Goal: Task Accomplishment & Management: Complete application form

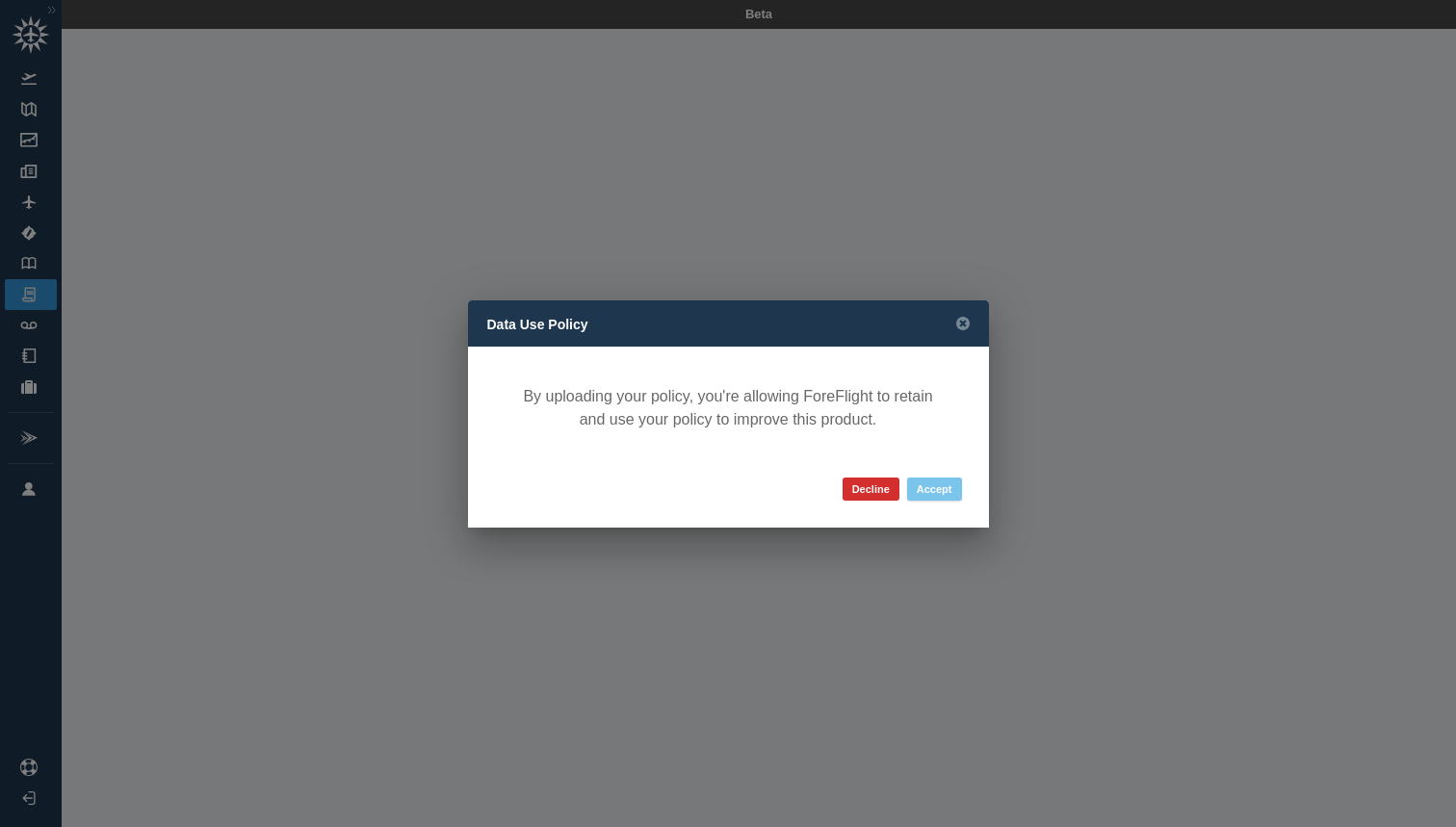
click at [932, 485] on button "Accept" at bounding box center [935, 488] width 55 height 23
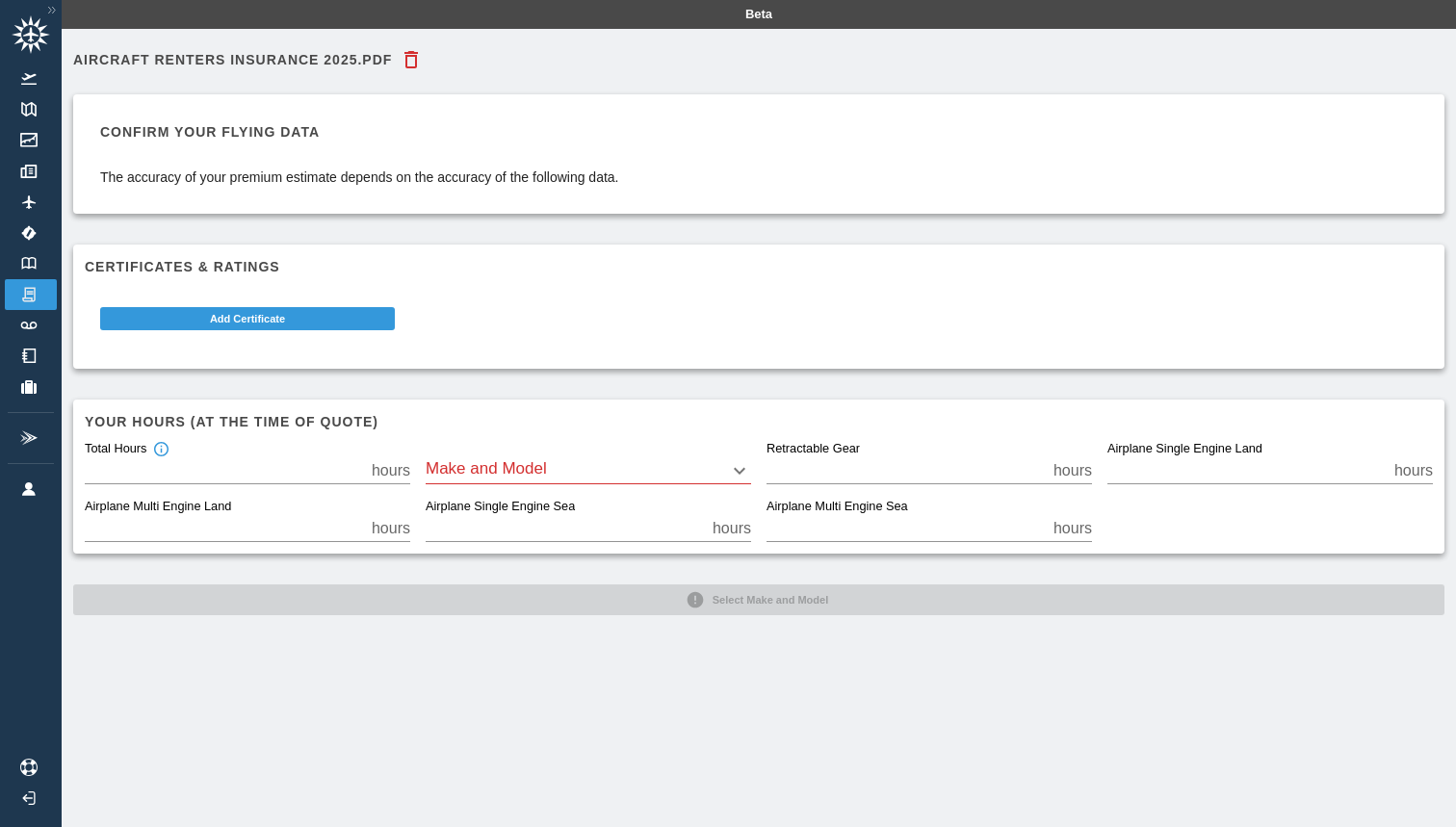
click at [522, 464] on body "Beta Aircraft Renters Insurance 2025.pdf Confirm your flying data The accuracy …" at bounding box center [728, 413] width 1456 height 827
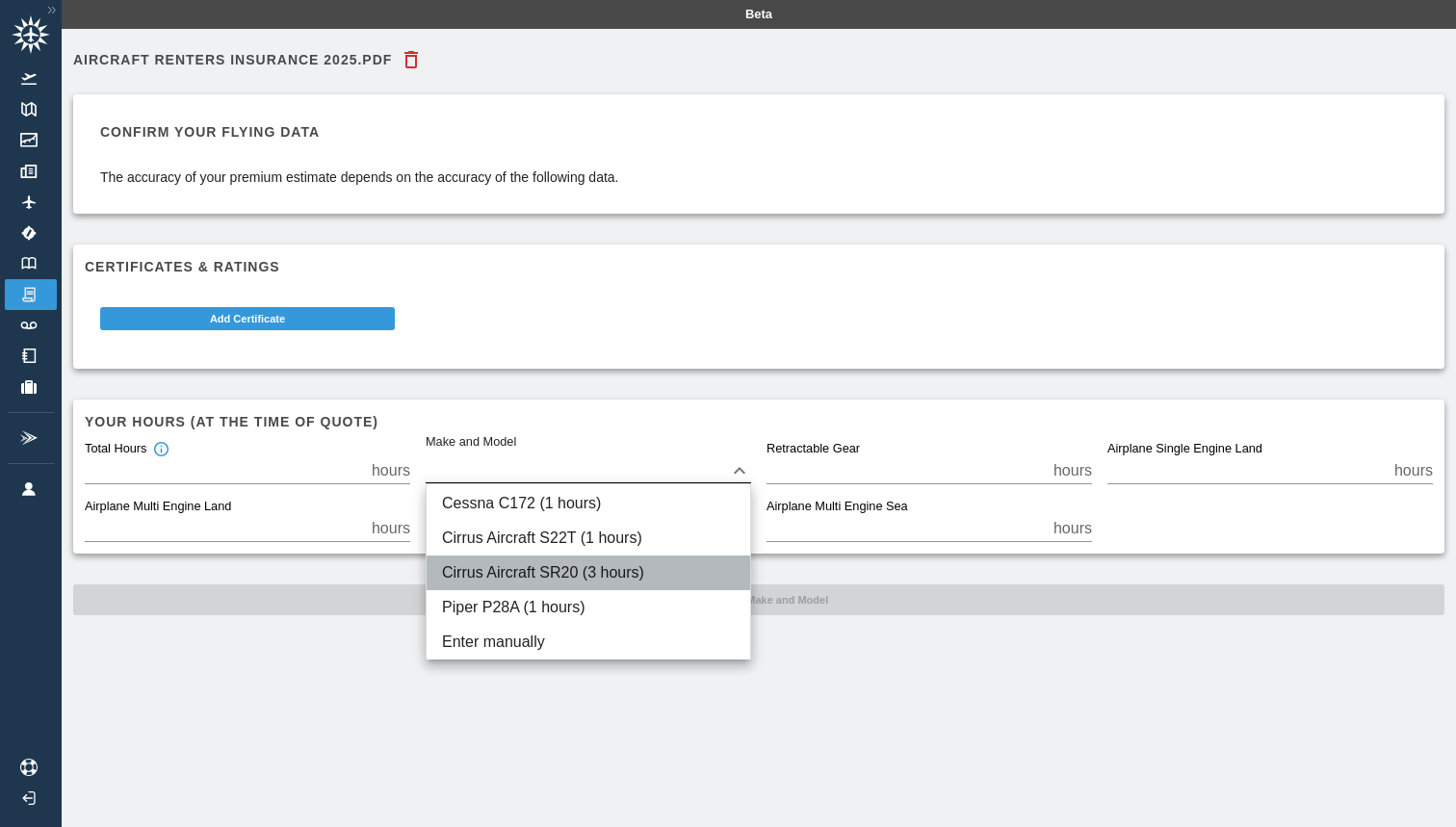
click at [560, 564] on li "Cirrus Aircraft SR20 (3 hours)" at bounding box center [589, 573] width 323 height 34
type input "****"
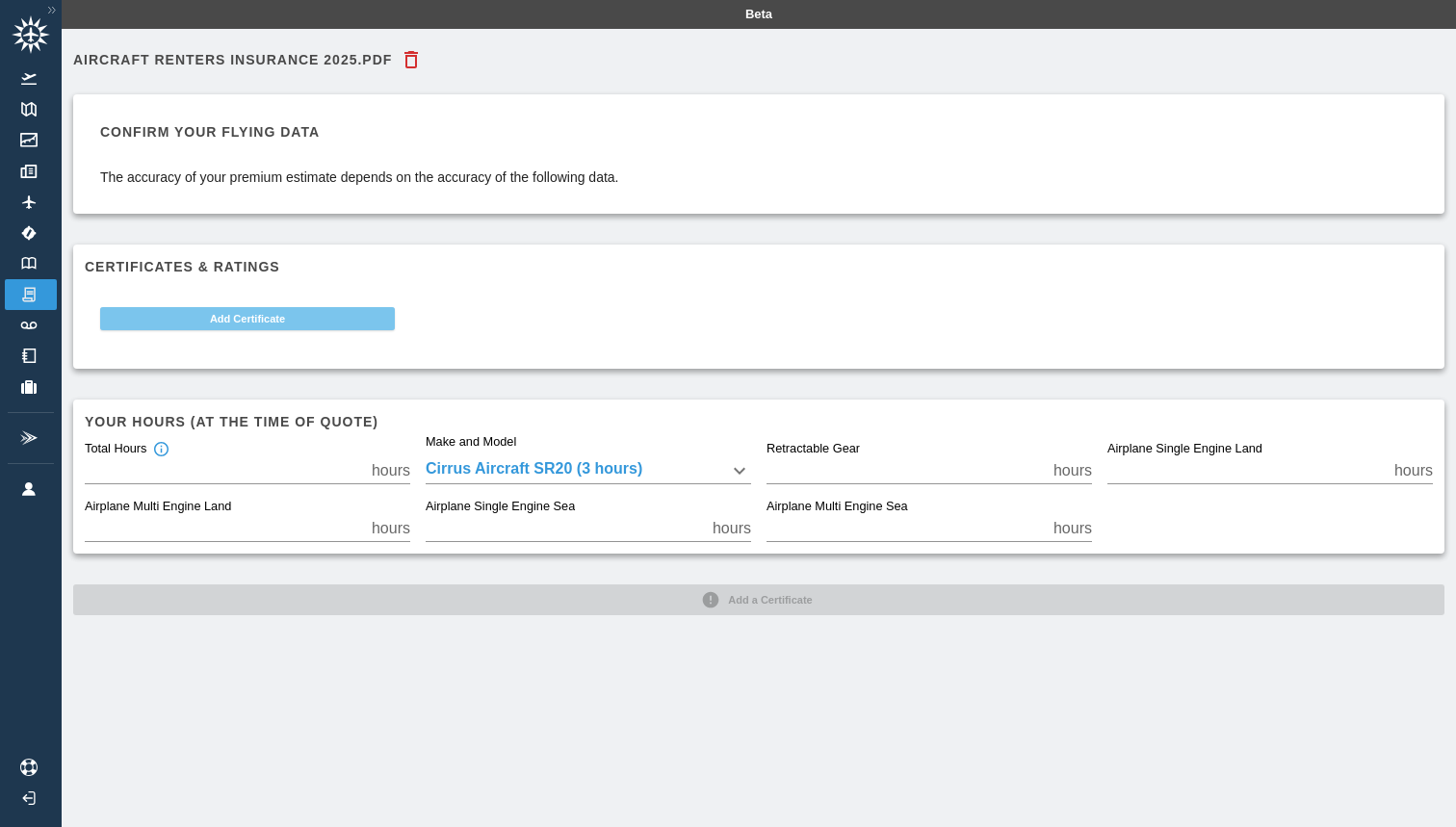
click at [232, 311] on button "Add Certificate" at bounding box center [247, 318] width 295 height 23
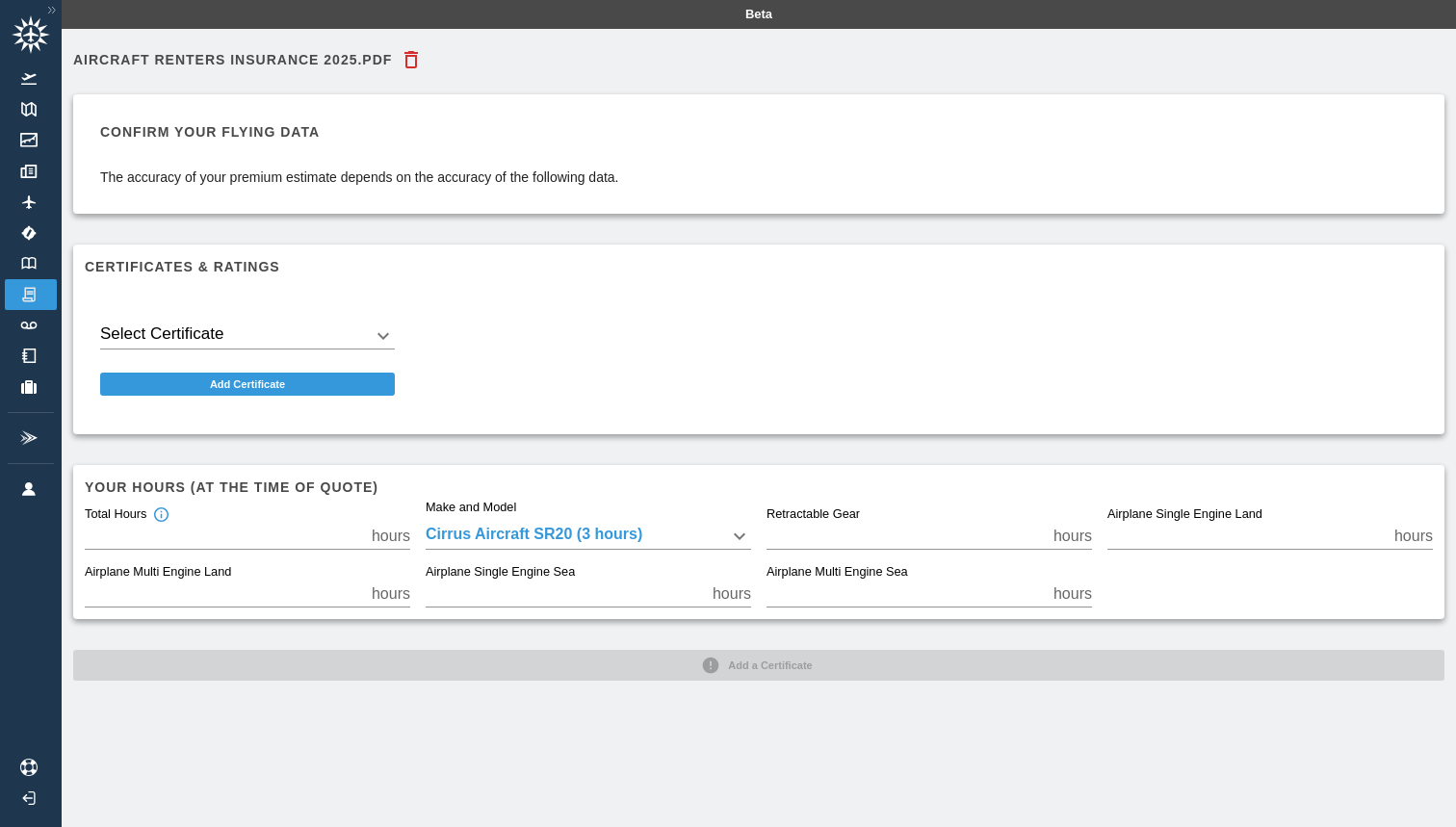
click at [281, 332] on body "Beta Aircraft Renters Insurance 2025.pdf Confirm your flying data The accuracy …" at bounding box center [728, 413] width 1456 height 827
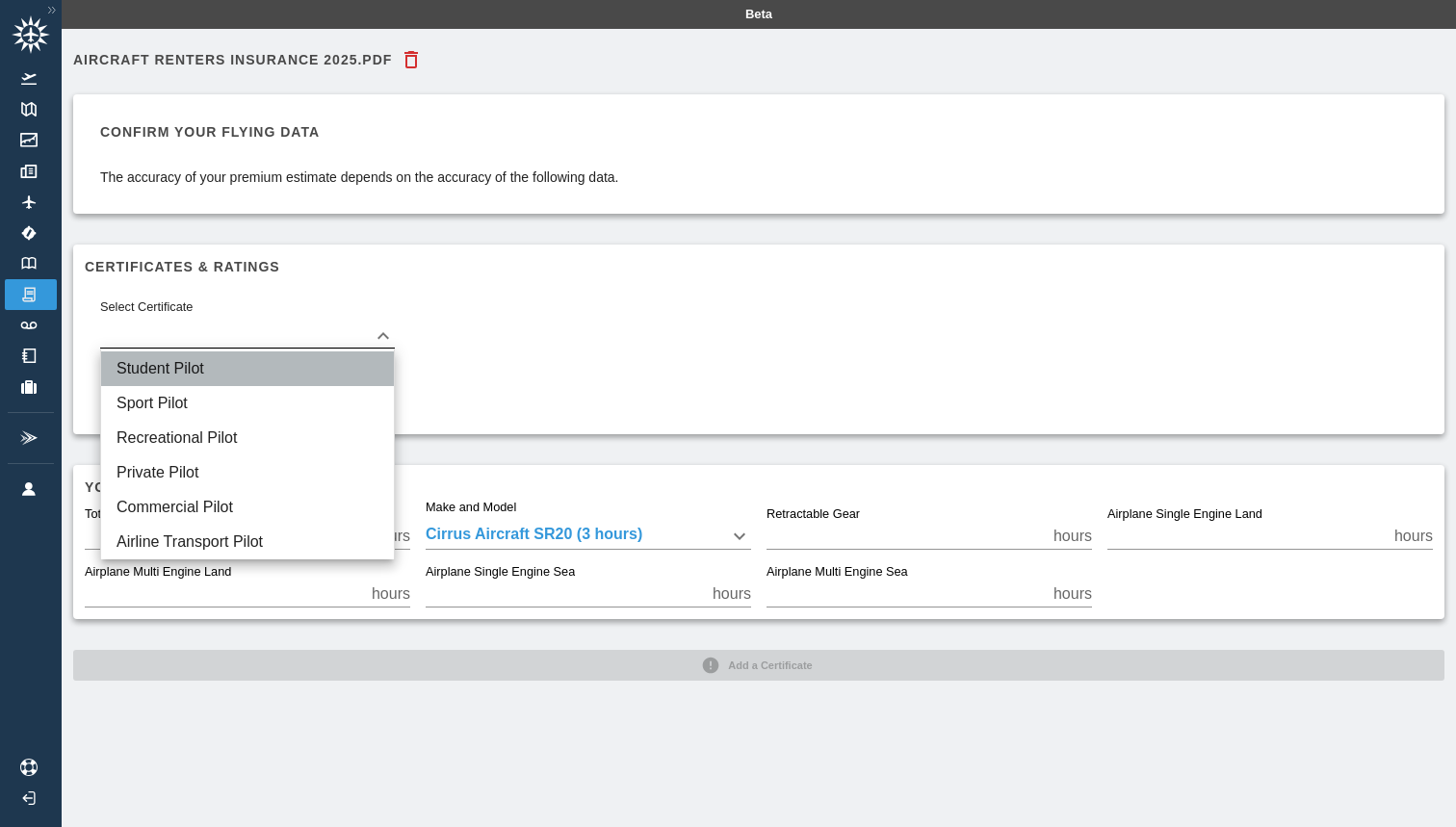
click at [177, 373] on li "Student Pilot" at bounding box center [247, 369] width 293 height 34
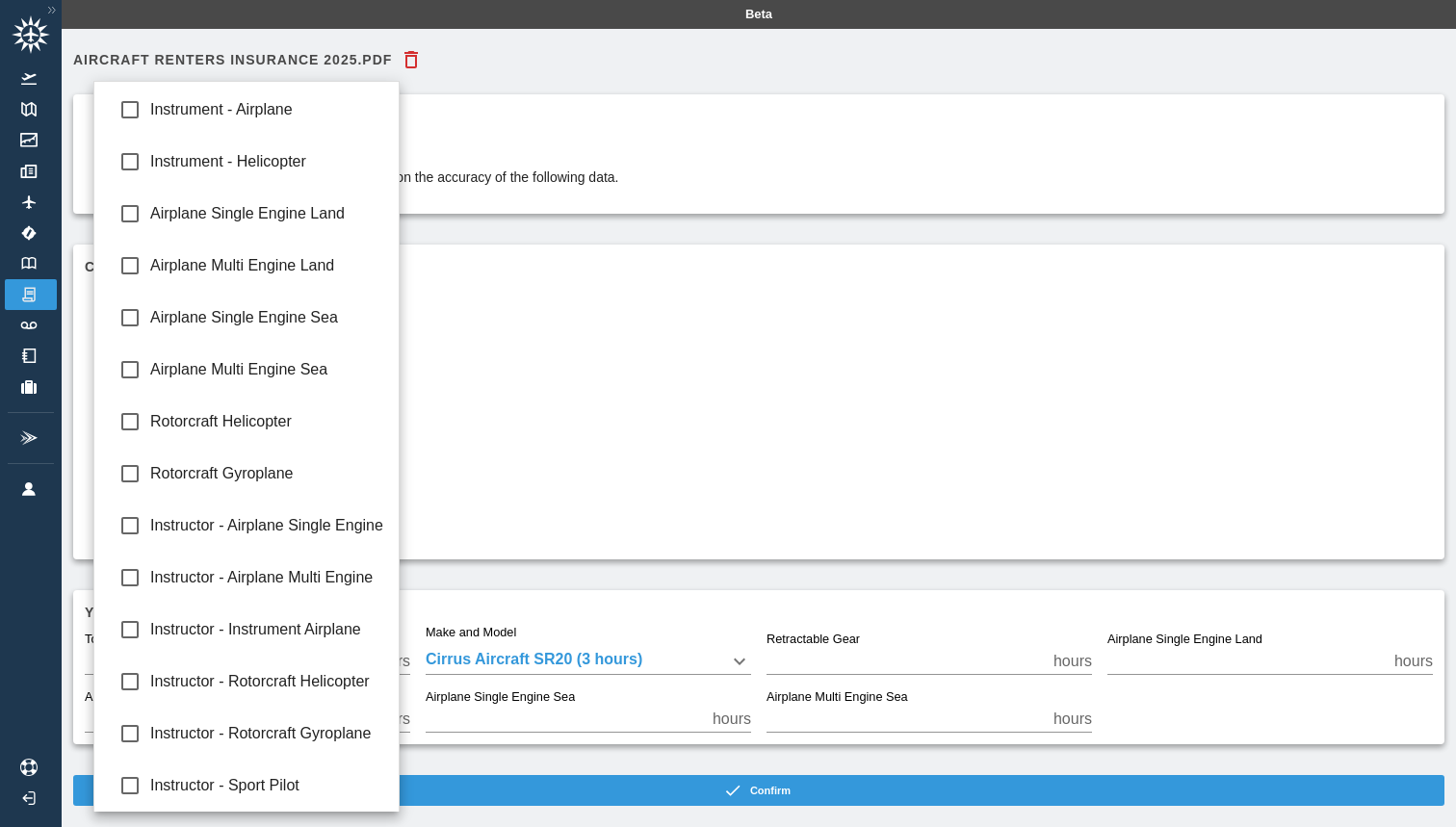
click at [318, 391] on body "Beta Aircraft Renters Insurance 2025.pdf Confirm your flying data The accuracy …" at bounding box center [728, 413] width 1456 height 827
click at [673, 320] on div at bounding box center [728, 413] width 1456 height 827
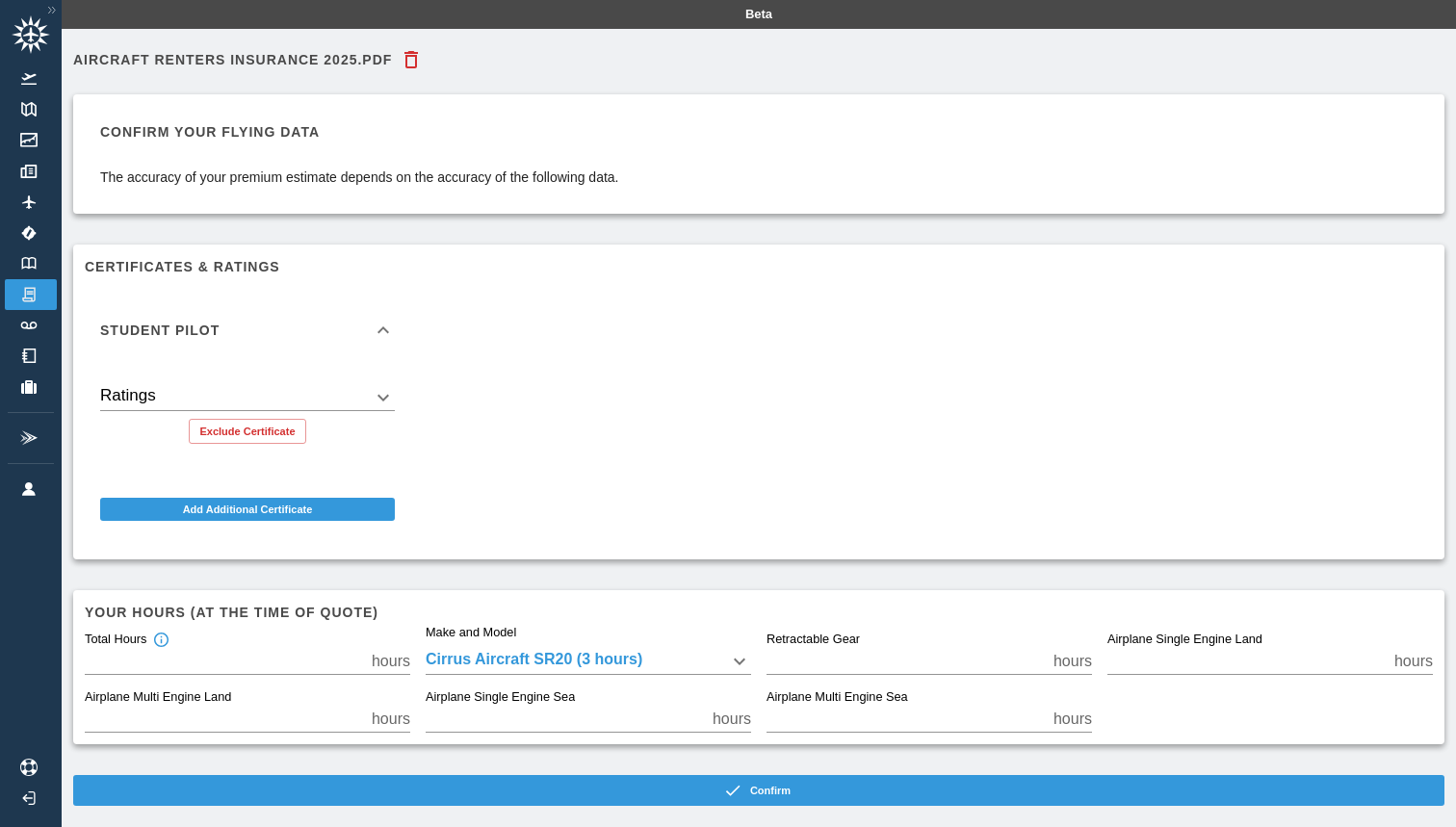
click at [804, 427] on div "Student Pilot Ratings ​ Exclude Certificate Add Additional Certificate" at bounding box center [750, 409] width 1363 height 275
click at [28, 330] on link "Track Logs" at bounding box center [31, 325] width 52 height 31
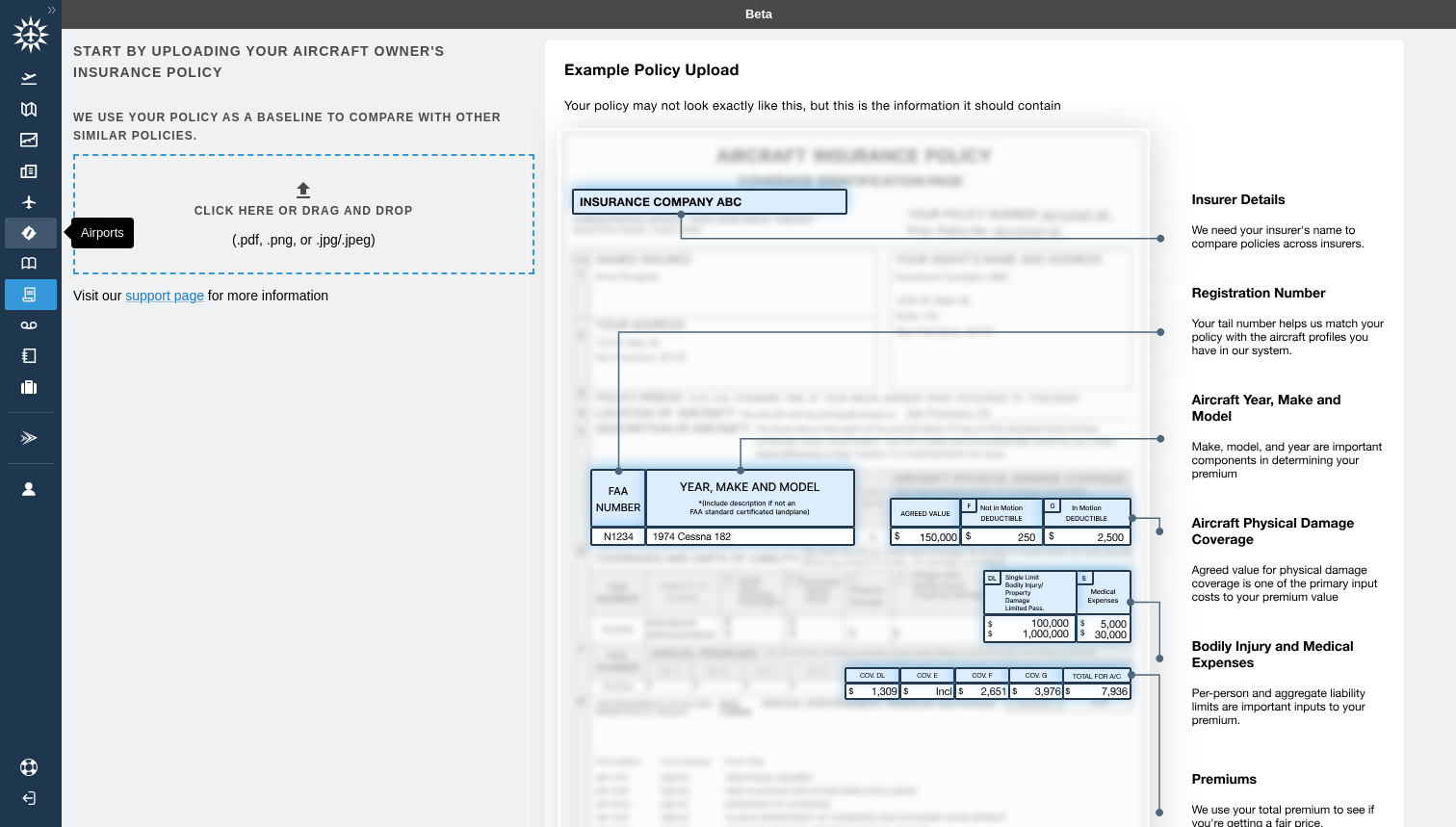
click at [31, 231] on img at bounding box center [29, 234] width 21 height 16
